Goal: Communication & Community: Answer question/provide support

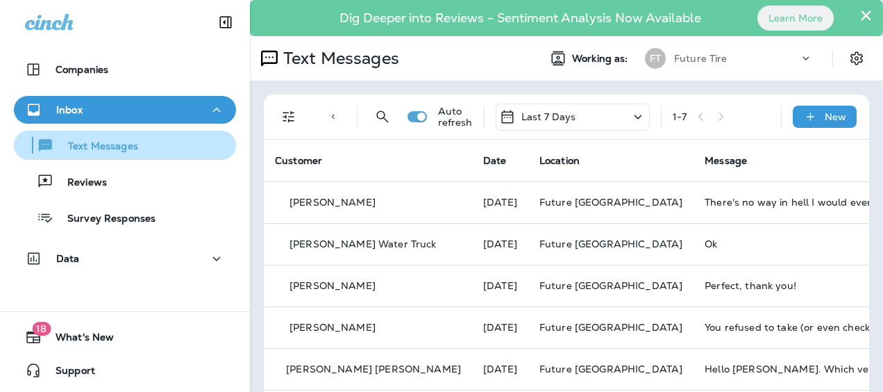
click at [119, 140] on p "Text Messages" at bounding box center [96, 146] width 84 height 13
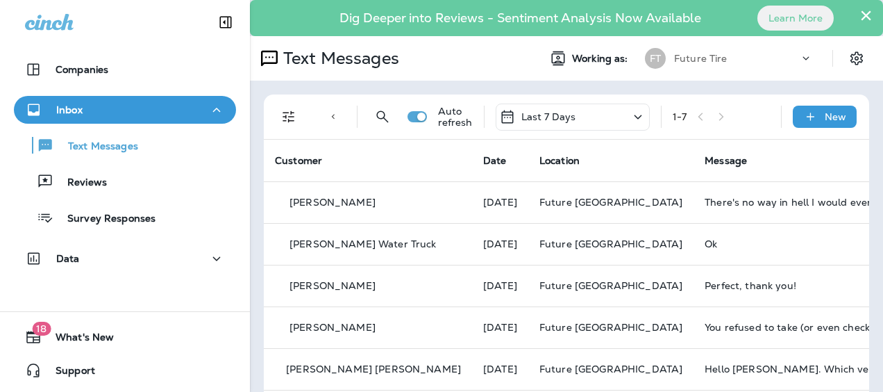
click at [859, 14] on button "×" at bounding box center [865, 15] width 13 height 22
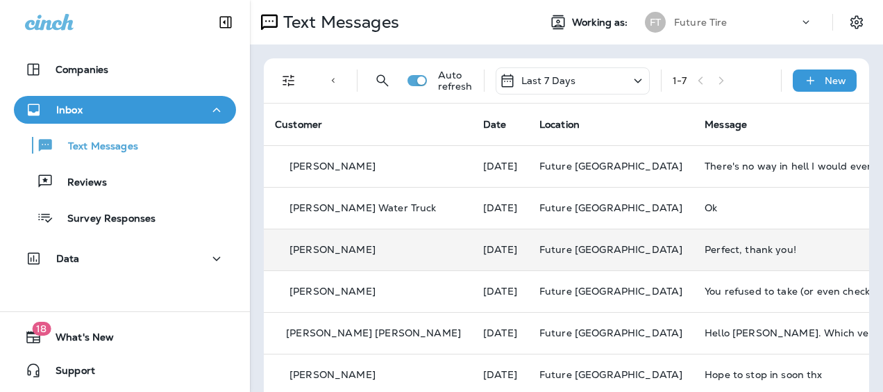
click at [694, 257] on td "Perfect, thank you!" at bounding box center [798, 249] width 208 height 42
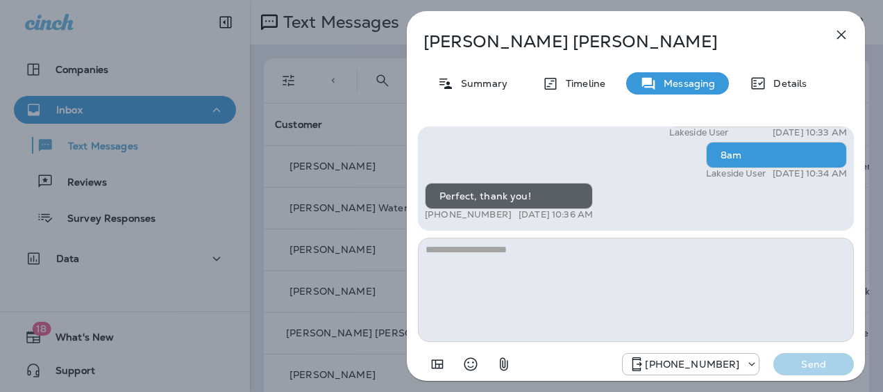
scroll to position [-346, 0]
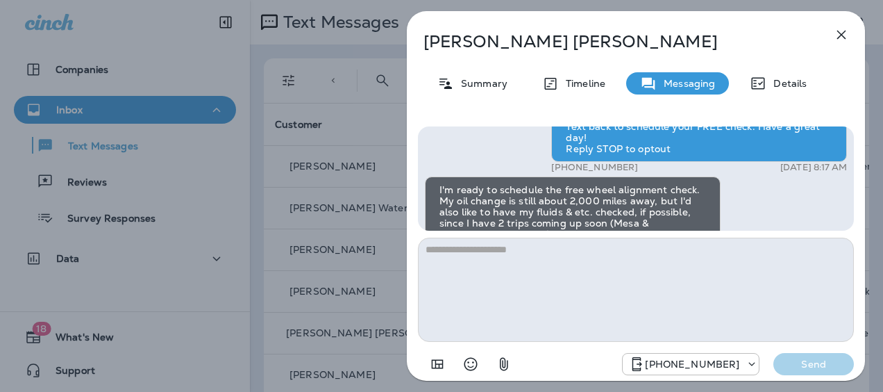
click at [840, 35] on icon "button" at bounding box center [841, 34] width 17 height 17
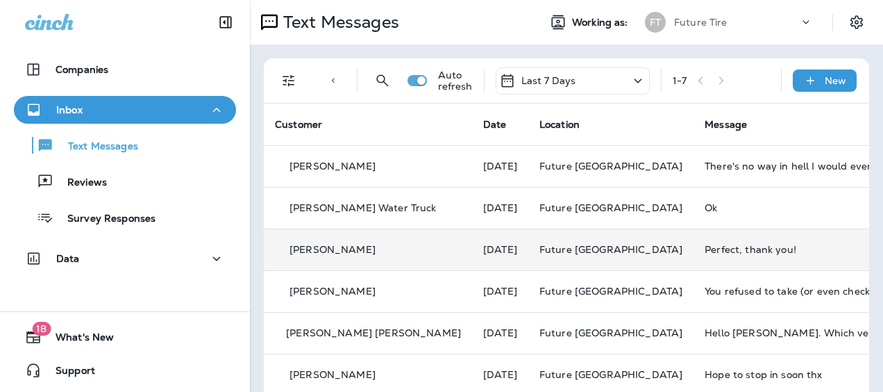
click at [766, 238] on td "Perfect, thank you!" at bounding box center [798, 249] width 208 height 42
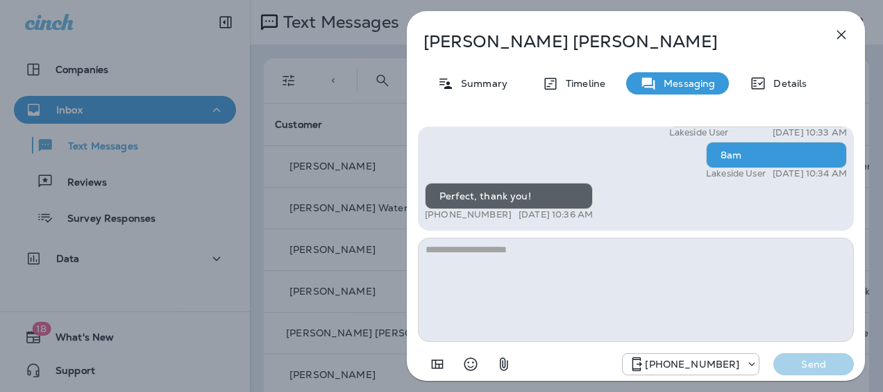
click at [837, 35] on icon "button" at bounding box center [841, 34] width 17 height 17
